Goal: Transaction & Acquisition: Purchase product/service

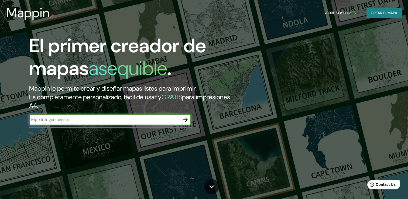
click at [119, 121] on input "text" at bounding box center [104, 120] width 151 height 6
type input "San [PERSON_NAME]"
click at [186, 117] on icon "button" at bounding box center [186, 120] width 6 height 6
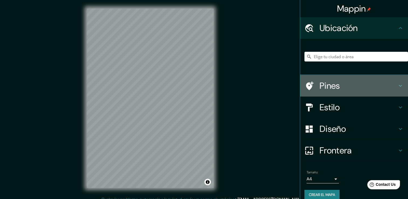
click at [330, 83] on h4 "Pines" at bounding box center [359, 85] width 78 height 11
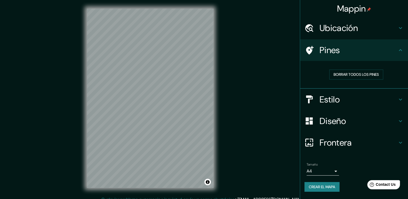
click at [355, 51] on h4 "Pines" at bounding box center [359, 50] width 78 height 11
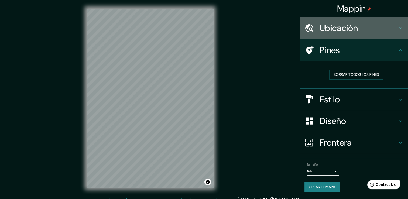
click at [359, 26] on h4 "Ubicación" at bounding box center [359, 28] width 78 height 11
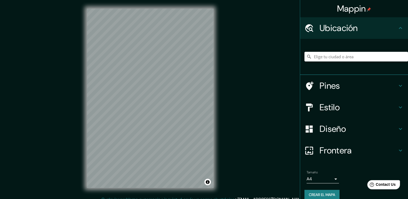
click at [346, 58] on input "Elige tu ciudad o área" at bounding box center [357, 57] width 104 height 10
paste input "San [PERSON_NAME]"
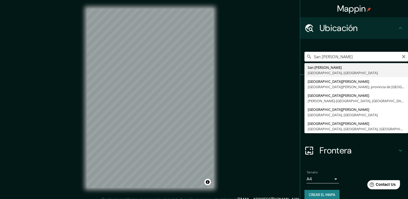
type input "San [PERSON_NAME], [GEOGRAPHIC_DATA], [GEOGRAPHIC_DATA]"
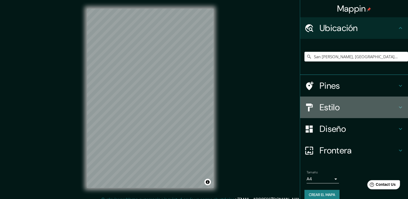
click at [361, 105] on h4 "Estilo" at bounding box center [359, 107] width 78 height 11
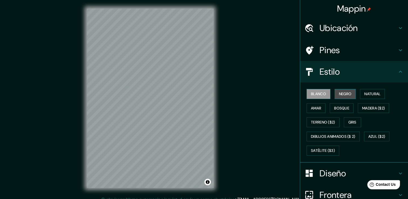
click at [344, 93] on font "Negro" at bounding box center [345, 94] width 13 height 7
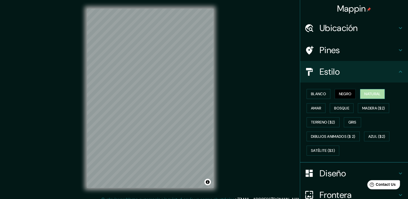
click at [370, 92] on font "Natural" at bounding box center [373, 94] width 16 height 7
click at [344, 106] on font "Bosque" at bounding box center [342, 108] width 15 height 7
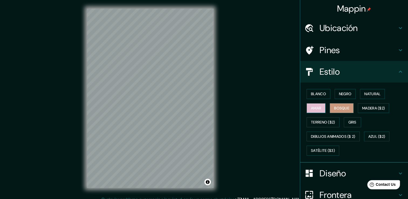
click at [311, 109] on font "Amar" at bounding box center [316, 108] width 10 height 7
click at [365, 110] on font "Madera ($2)" at bounding box center [374, 108] width 23 height 7
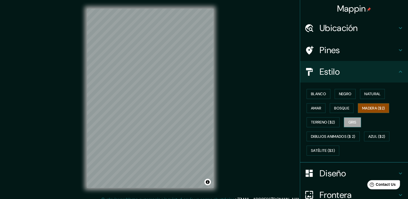
click at [349, 119] on font "Gris" at bounding box center [353, 122] width 8 height 7
click at [333, 120] on button "Terreno ($2)" at bounding box center [323, 122] width 33 height 10
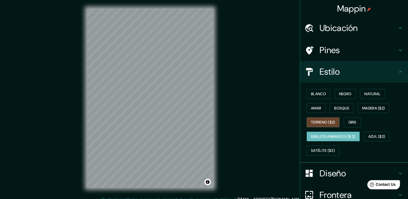
click at [330, 136] on font "Dibujos animados ($ 2)" at bounding box center [333, 136] width 45 height 7
click at [372, 137] on font "Azul ($2)" at bounding box center [377, 136] width 17 height 7
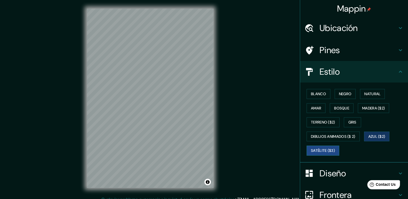
click at [327, 149] on font "Satélite ($3)" at bounding box center [323, 150] width 24 height 7
click at [354, 120] on font "Gris" at bounding box center [353, 122] width 8 height 7
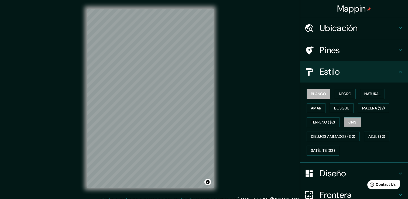
click at [325, 95] on button "Blanco" at bounding box center [319, 94] width 24 height 10
click at [371, 97] on button "Natural" at bounding box center [372, 94] width 25 height 10
click at [320, 94] on font "Blanco" at bounding box center [318, 94] width 15 height 7
click at [355, 170] on h4 "Diseño" at bounding box center [359, 173] width 78 height 11
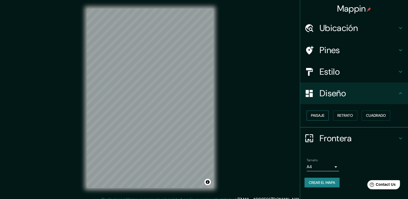
click at [318, 116] on font "Paisaje" at bounding box center [317, 115] width 13 height 7
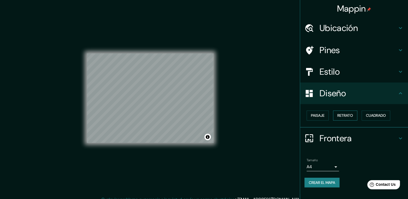
click at [346, 113] on font "Retrato" at bounding box center [346, 115] width 16 height 7
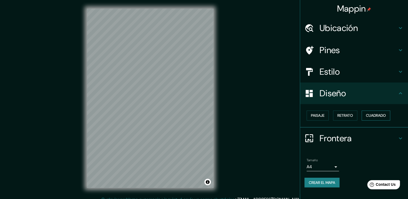
click at [379, 115] on font "Cuadrado" at bounding box center [376, 115] width 20 height 7
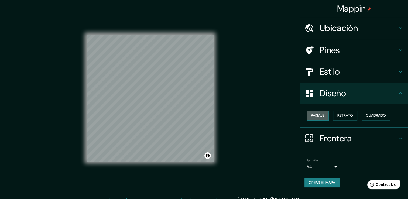
click at [322, 117] on font "Paisaje" at bounding box center [317, 115] width 13 height 7
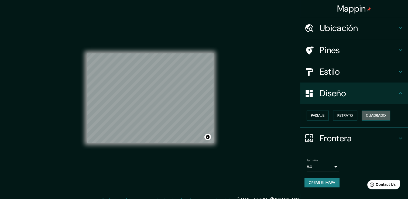
click at [370, 116] on font "Cuadrado" at bounding box center [376, 115] width 20 height 7
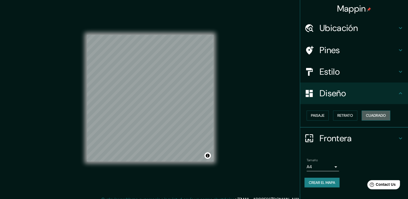
click at [376, 113] on font "Cuadrado" at bounding box center [376, 115] width 20 height 7
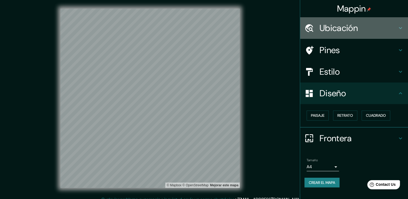
click at [345, 27] on h4 "Ubicación" at bounding box center [359, 28] width 78 height 11
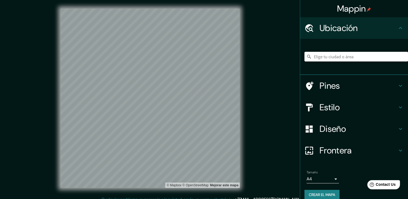
click at [349, 58] on input "Elige tu ciudad o área" at bounding box center [357, 57] width 104 height 10
paste input "San [PERSON_NAME]"
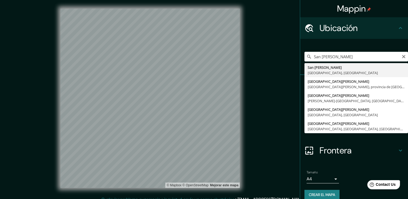
type input "San [PERSON_NAME], [GEOGRAPHIC_DATA], [GEOGRAPHIC_DATA]"
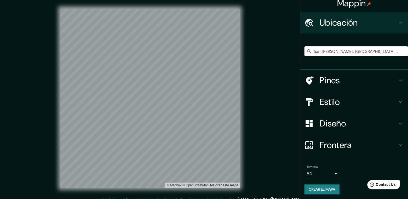
scroll to position [7, 0]
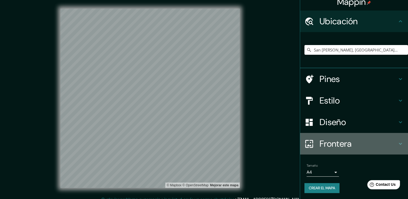
click at [361, 143] on h4 "Frontera" at bounding box center [359, 144] width 78 height 11
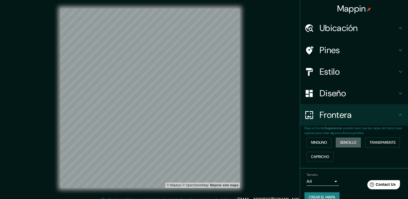
click at [344, 142] on font "Sencillo" at bounding box center [348, 142] width 16 height 7
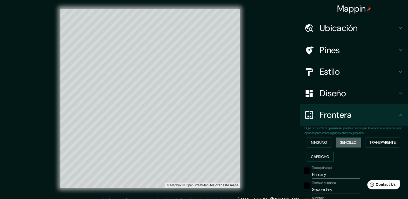
click at [344, 142] on font "Sencillo" at bounding box center [348, 142] width 16 height 7
type input "53"
click at [316, 145] on font "Ninguno" at bounding box center [319, 142] width 16 height 7
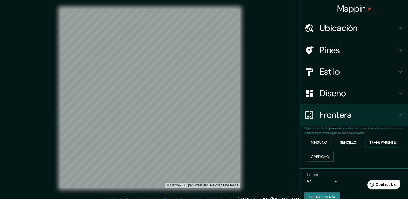
click at [381, 146] on button "Transparente" at bounding box center [383, 143] width 35 height 10
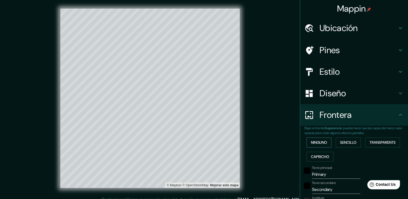
click at [317, 142] on font "Ninguno" at bounding box center [319, 142] width 16 height 7
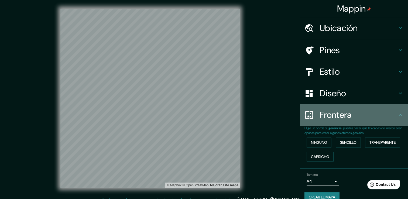
click at [356, 115] on h4 "Frontera" at bounding box center [359, 115] width 78 height 11
click at [399, 115] on icon at bounding box center [401, 115] width 6 height 6
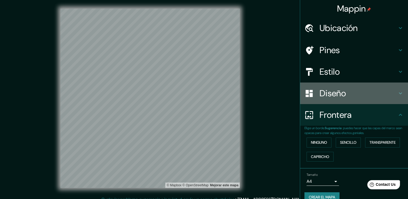
click at [389, 93] on h4 "Diseño" at bounding box center [359, 93] width 78 height 11
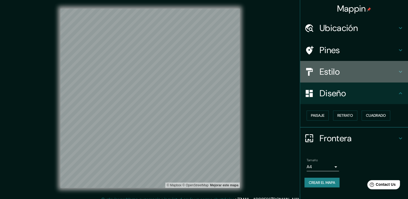
click at [357, 69] on h4 "Estilo" at bounding box center [359, 71] width 78 height 11
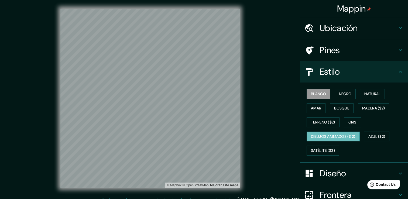
click at [352, 135] on font "Dibujos animados ($ 2)" at bounding box center [333, 136] width 45 height 7
click at [349, 120] on font "Gris" at bounding box center [353, 122] width 8 height 7
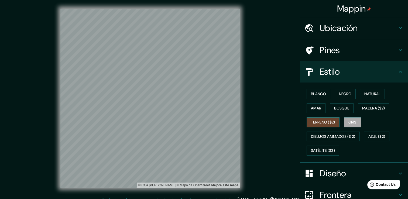
click at [330, 123] on font "Terreno ($2)" at bounding box center [323, 122] width 24 height 7
click at [314, 109] on font "Amar" at bounding box center [316, 108] width 10 height 7
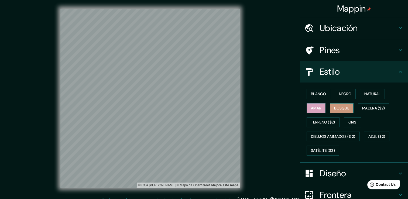
click at [336, 107] on font "Bosque" at bounding box center [342, 108] width 15 height 7
click at [363, 107] on font "Madera ($2)" at bounding box center [374, 108] width 23 height 7
click at [335, 109] on font "Bosque" at bounding box center [342, 108] width 15 height 7
click at [311, 106] on font "Amar" at bounding box center [316, 108] width 10 height 7
click at [322, 92] on font "Blanco" at bounding box center [318, 94] width 15 height 7
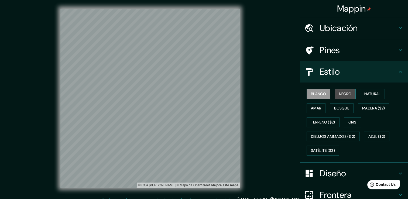
click at [342, 93] on font "Negro" at bounding box center [345, 94] width 13 height 7
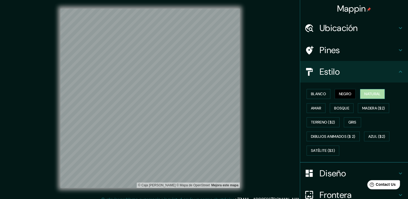
click at [366, 94] on font "Natural" at bounding box center [373, 94] width 16 height 7
click at [316, 94] on font "Blanco" at bounding box center [318, 94] width 15 height 7
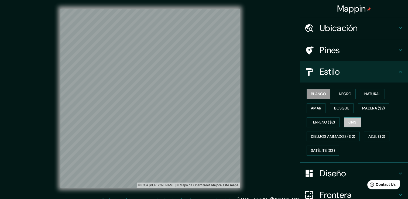
click at [352, 119] on font "Gris" at bounding box center [353, 122] width 8 height 7
click at [322, 94] on font "Blanco" at bounding box center [318, 94] width 15 height 7
click at [354, 26] on h4 "Ubicación" at bounding box center [359, 28] width 78 height 11
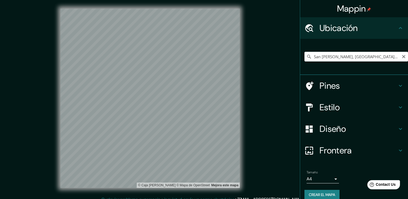
click at [355, 55] on input "San [PERSON_NAME], [GEOGRAPHIC_DATA], [GEOGRAPHIC_DATA]" at bounding box center [357, 57] width 104 height 10
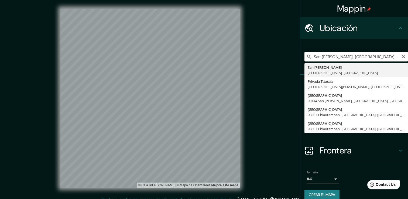
click at [311, 56] on input "San [PERSON_NAME], [GEOGRAPHIC_DATA], [GEOGRAPHIC_DATA]" at bounding box center [357, 57] width 104 height 10
type input "San [PERSON_NAME], [GEOGRAPHIC_DATA], [GEOGRAPHIC_DATA]"
